Goal: Task Accomplishment & Management: Complete application form

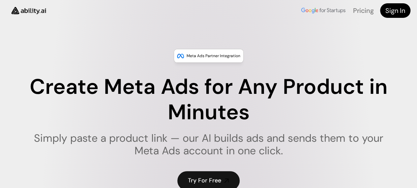
click at [208, 177] on link "Try For Free" at bounding box center [208, 180] width 62 height 19
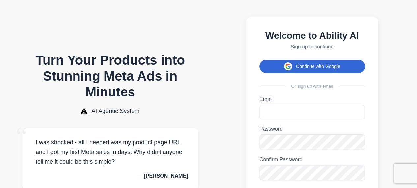
click at [301, 69] on button "Continue with Google" at bounding box center [311, 66] width 105 height 13
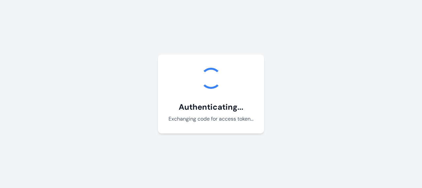
click at [310, 184] on body "Authenticating... Exchanging code for access token... Debug Info: Loading..." at bounding box center [211, 94] width 422 height 188
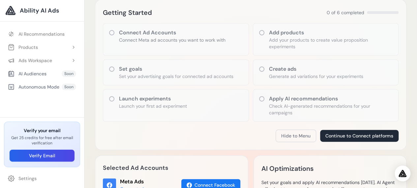
scroll to position [95, 0]
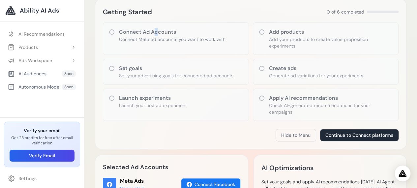
drag, startPoint x: 153, startPoint y: 21, endPoint x: 156, endPoint y: 27, distance: 6.5
click at [156, 27] on div "Getting Started 0 of 6 completed Connect Ad Accounts Connect Meta ad accounts y…" at bounding box center [251, 74] width 312 height 150
click at [156, 27] on div "Connect Ad Accounts Connect Meta ad accounts you want to work with" at bounding box center [176, 38] width 146 height 32
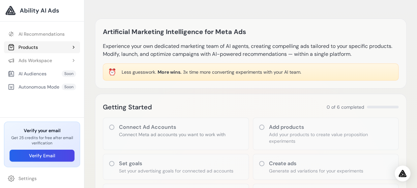
click at [53, 49] on button "Products" at bounding box center [42, 47] width 76 height 12
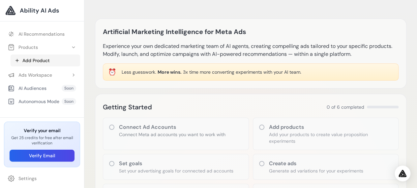
click at [48, 60] on link "Add Product" at bounding box center [46, 60] width 70 height 12
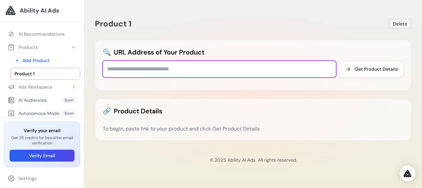
click at [275, 72] on input "text" at bounding box center [219, 69] width 233 height 16
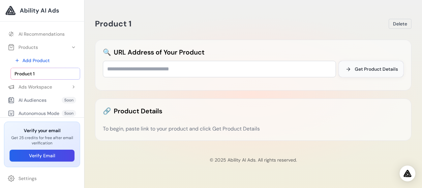
click at [365, 64] on button "Get Product Details" at bounding box center [371, 69] width 65 height 16
click at [41, 32] on link "AI Recommendations" at bounding box center [42, 34] width 76 height 12
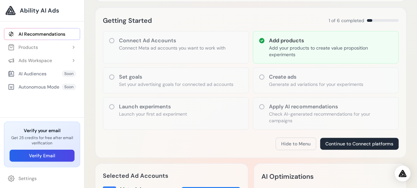
scroll to position [76, 0]
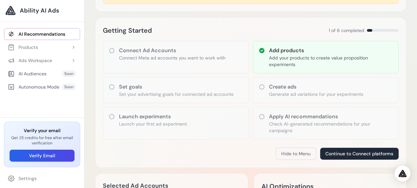
click at [165, 50] on h3 "Connect Ad Accounts" at bounding box center [172, 50] width 106 height 8
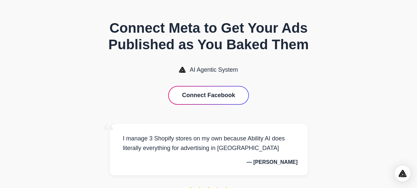
click at [209, 102] on button "Connect Facebook" at bounding box center [208, 94] width 79 height 17
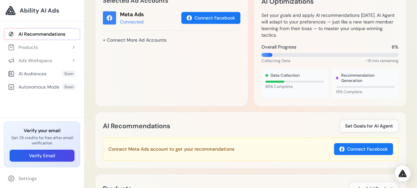
scroll to position [266, 0]
